Goal: Find specific page/section: Find specific page/section

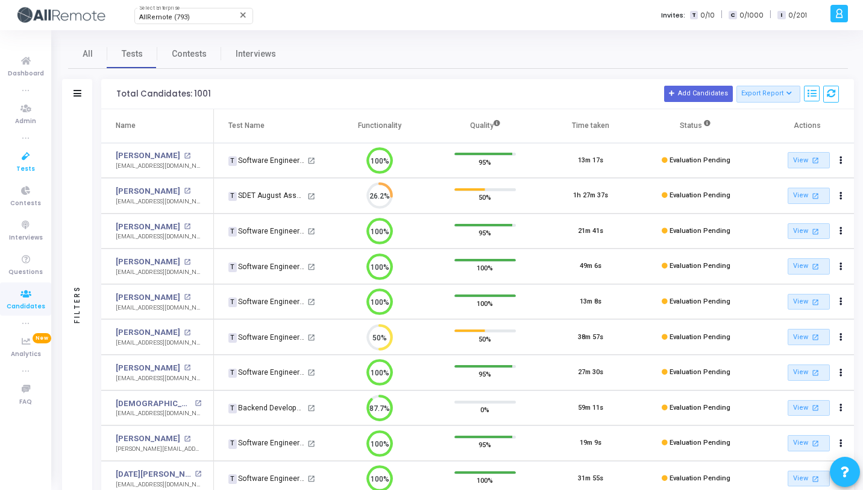
click at [22, 162] on icon at bounding box center [25, 156] width 25 height 15
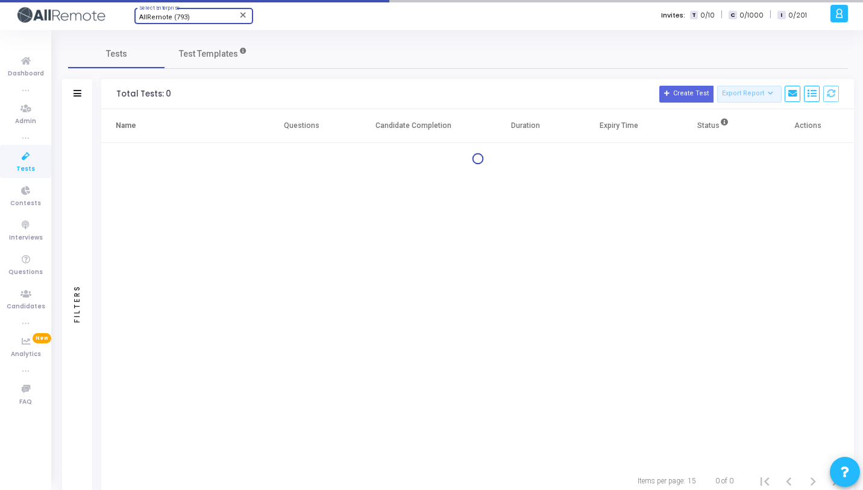
click at [167, 19] on span "AllRemote (793)" at bounding box center [164, 17] width 51 height 8
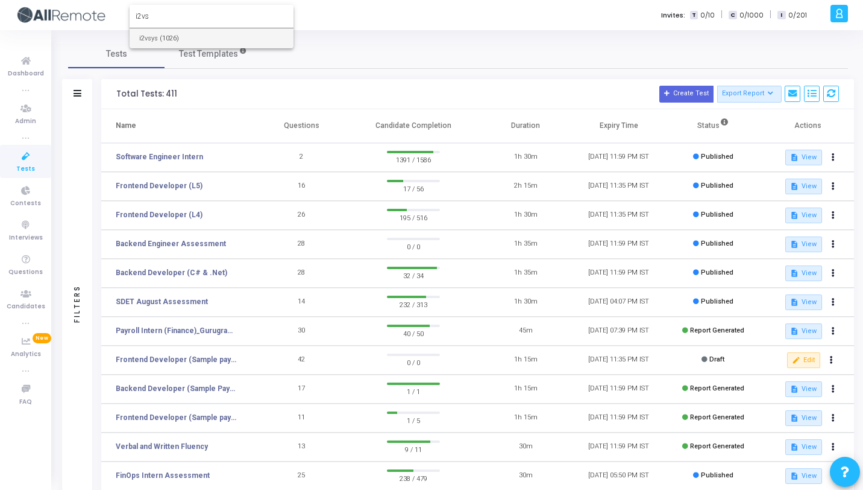
type input "i2vs"
click at [165, 33] on span "i2vsys (1026)" at bounding box center [211, 38] width 145 height 20
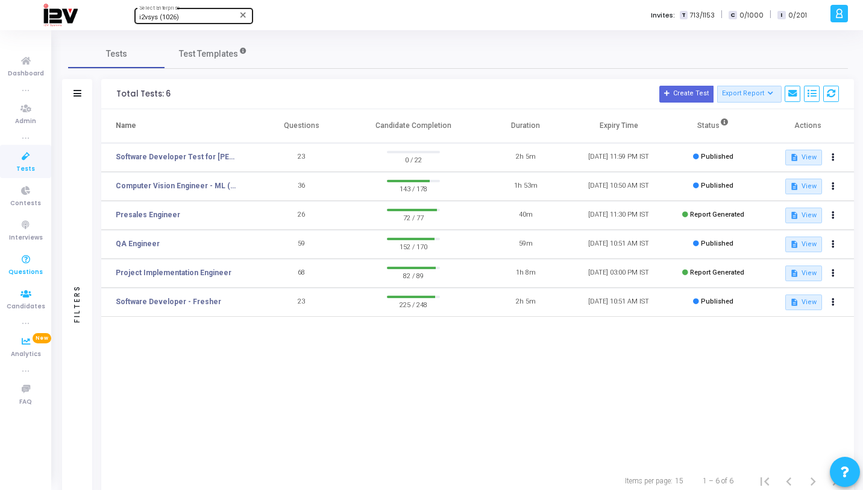
drag, startPoint x: 30, startPoint y: 305, endPoint x: 39, endPoint y: 274, distance: 32.0
click at [31, 305] on span "Candidates" at bounding box center [26, 306] width 39 height 10
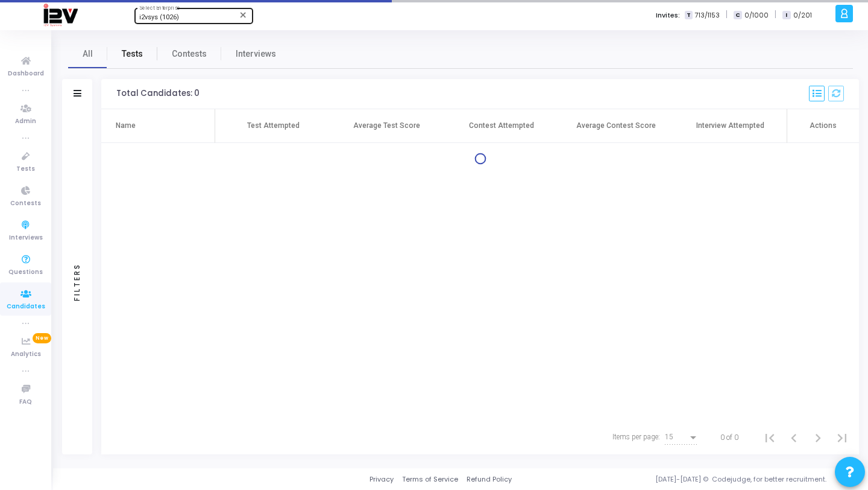
click at [125, 49] on span "Tests" at bounding box center [132, 54] width 21 height 13
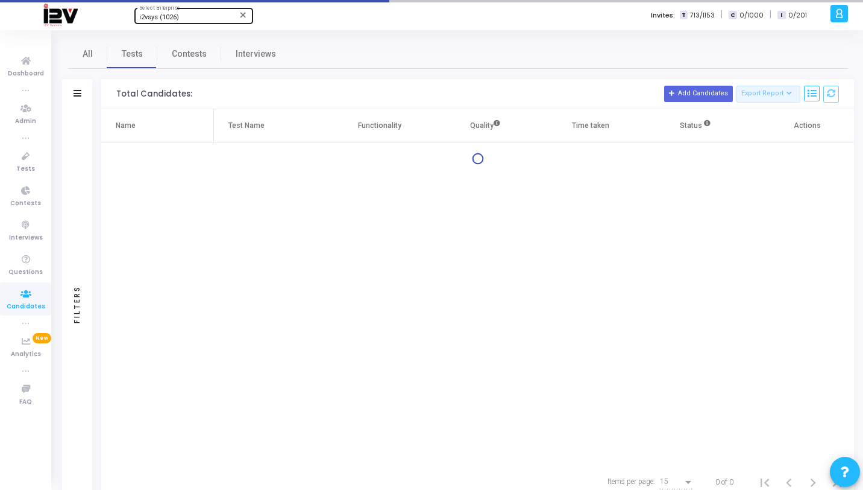
click at [82, 111] on div "Filters" at bounding box center [77, 303] width 30 height 389
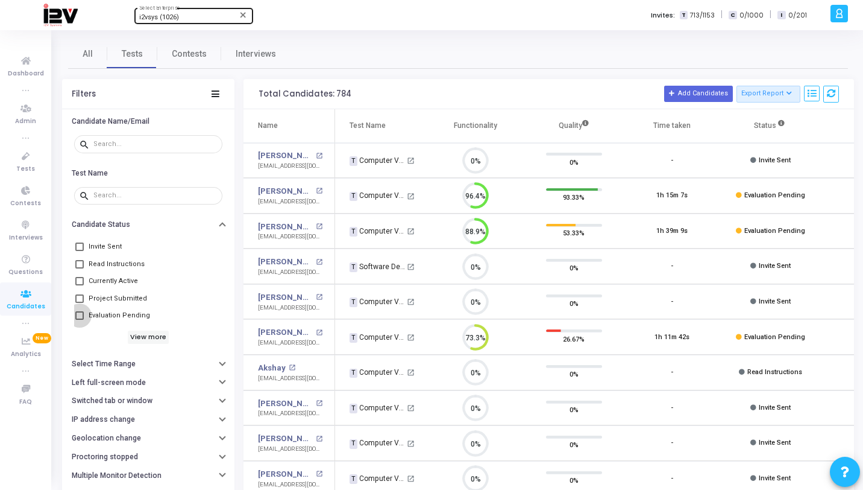
click at [122, 320] on span "Evaluation Pending" at bounding box center [119, 315] width 61 height 14
click at [80, 320] on input "Evaluation Pending" at bounding box center [79, 320] width 1 height 1
checkbox input "true"
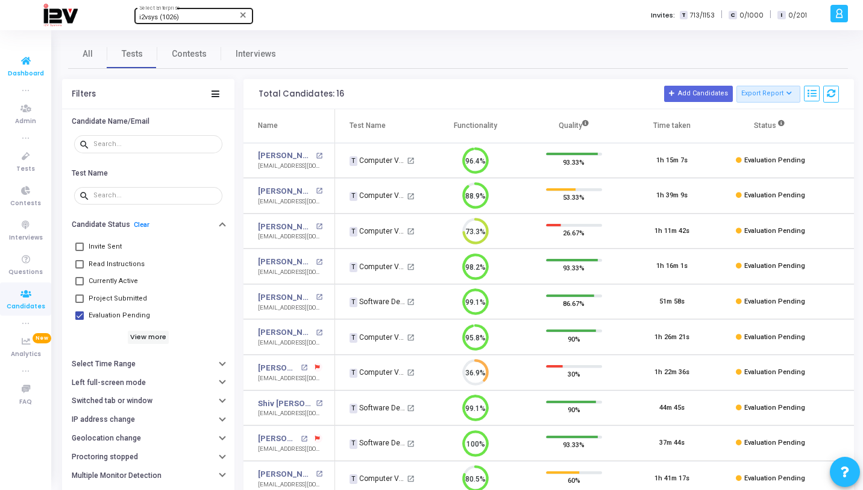
click at [24, 74] on span "Dashboard" at bounding box center [26, 74] width 36 height 10
